Goal: Task Accomplishment & Management: Manage account settings

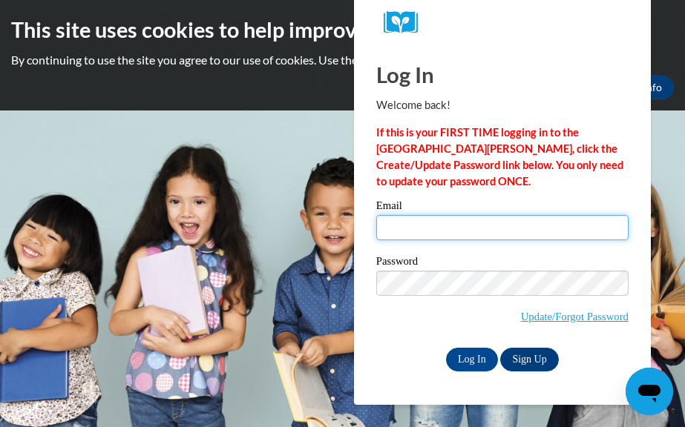
click at [417, 225] on input "Email" at bounding box center [502, 227] width 252 height 25
type input "sycteacher101@gmail.com"
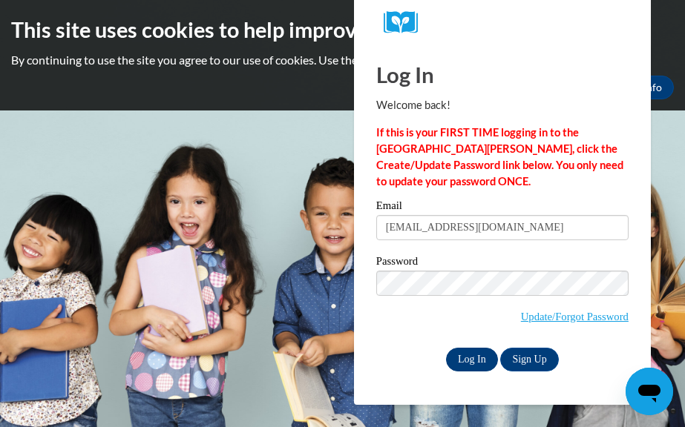
click at [472, 360] on input "Log In" at bounding box center [472, 360] width 52 height 24
click at [471, 365] on input "Log In" at bounding box center [472, 360] width 52 height 24
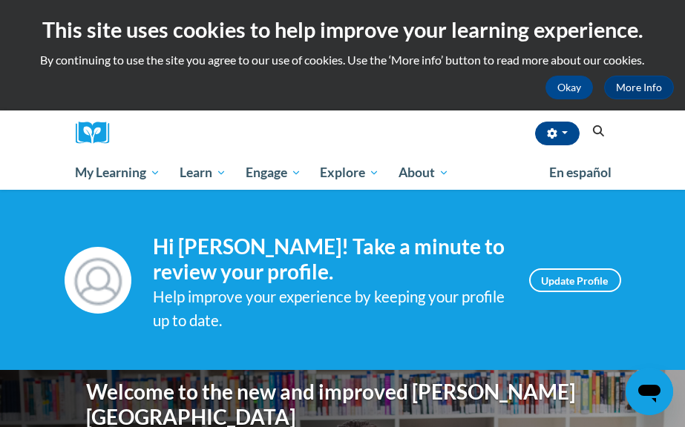
click at [358, 266] on h4 "Hi sharon clemons! Take a minute to review your profile." at bounding box center [330, 259] width 353 height 50
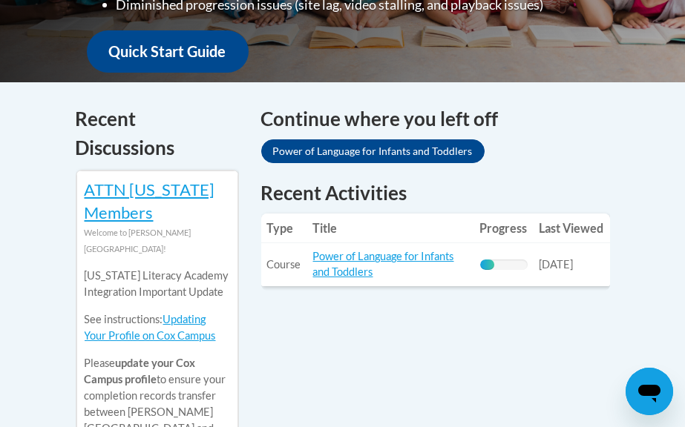
scroll to position [586, 0]
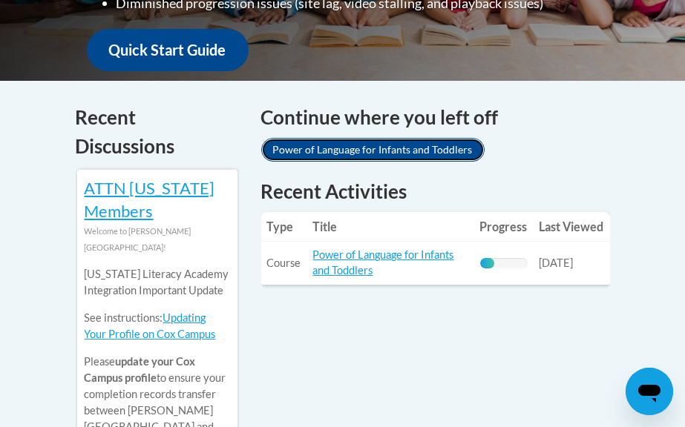
click at [420, 155] on link "Power of Language for Infants and Toddlers" at bounding box center [372, 150] width 223 height 24
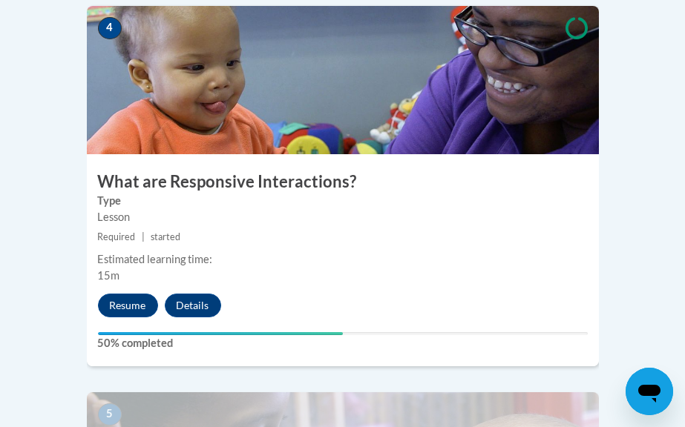
scroll to position [1731, 0]
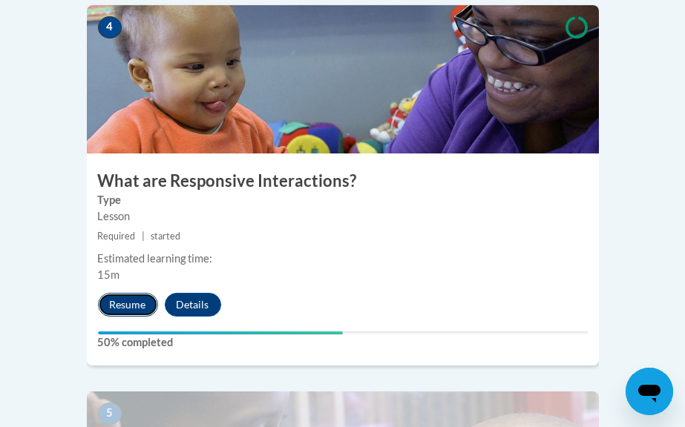
click at [131, 293] on button "Resume" at bounding box center [128, 305] width 60 height 24
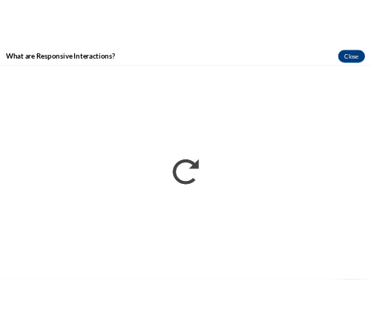
scroll to position [0, 0]
